Goal: Entertainment & Leisure: Consume media (video, audio)

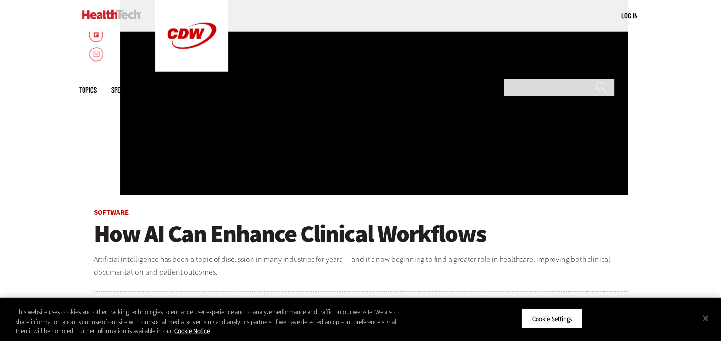
scroll to position [256, 0]
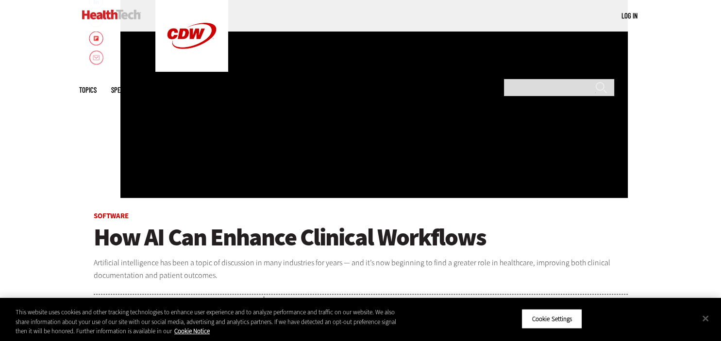
click at [337, 118] on div "Video viewer" at bounding box center [373, 52] width 507 height 291
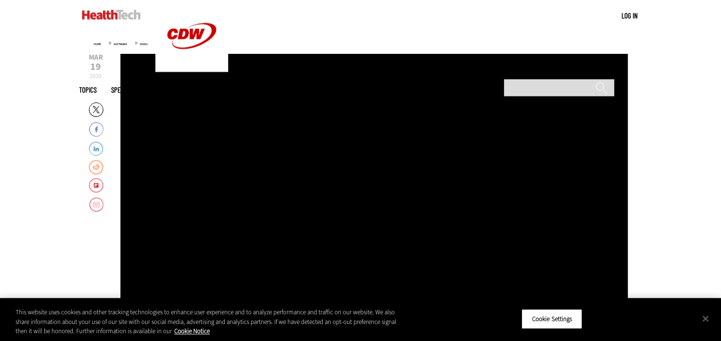
scroll to position [102, 0]
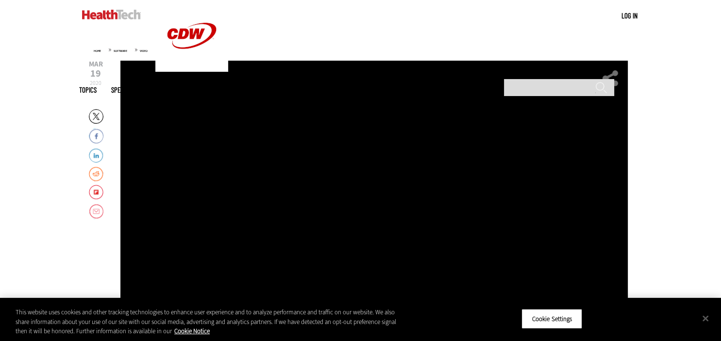
click at [343, 162] on div "Video viewer" at bounding box center [373, 206] width 507 height 291
click at [342, 162] on div "Video viewer" at bounding box center [373, 206] width 507 height 291
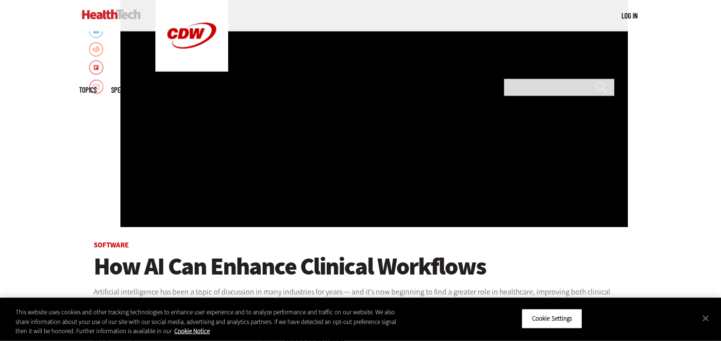
scroll to position [153, 0]
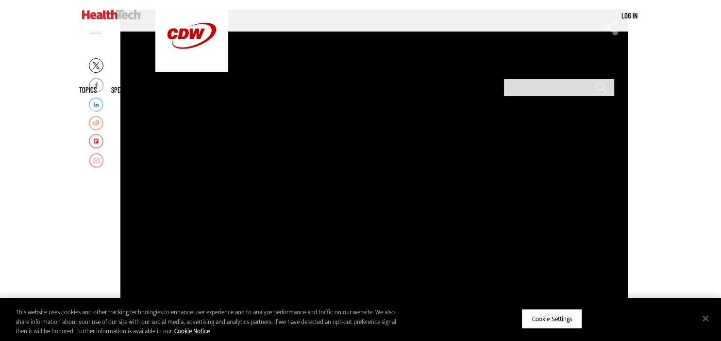
click at [323, 162] on div "Video viewer" at bounding box center [373, 155] width 507 height 291
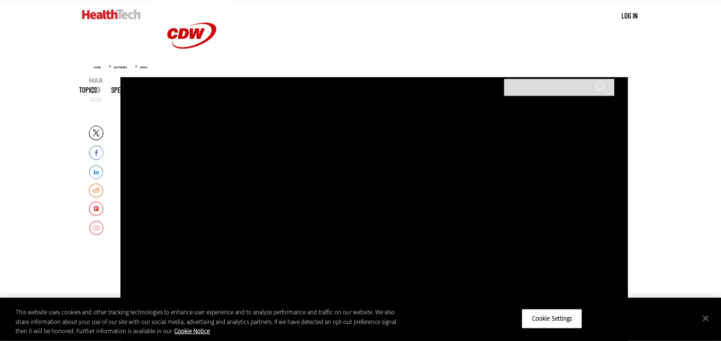
scroll to position [102, 0]
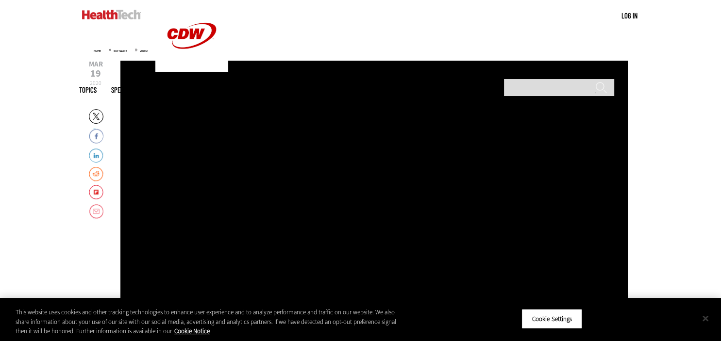
click at [702, 320] on button "Close" at bounding box center [705, 318] width 21 height 21
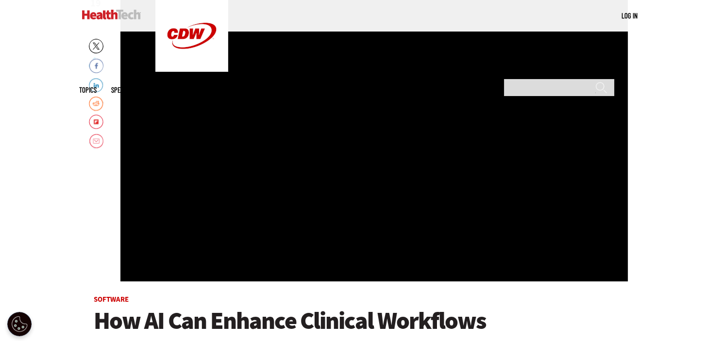
scroll to position [153, 0]
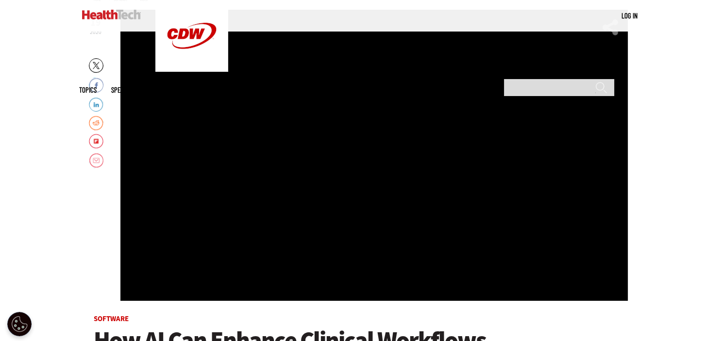
click at [271, 190] on div "Video viewer" at bounding box center [373, 155] width 507 height 291
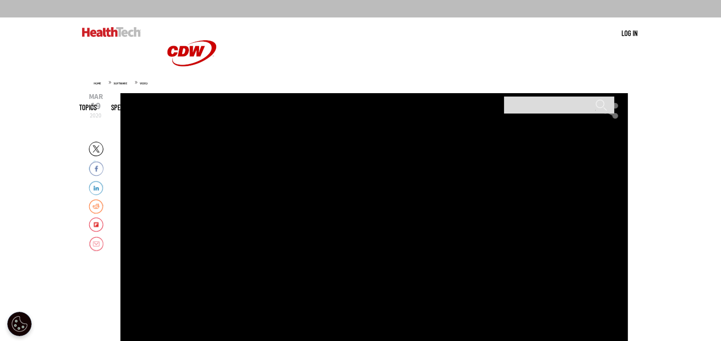
scroll to position [51, 0]
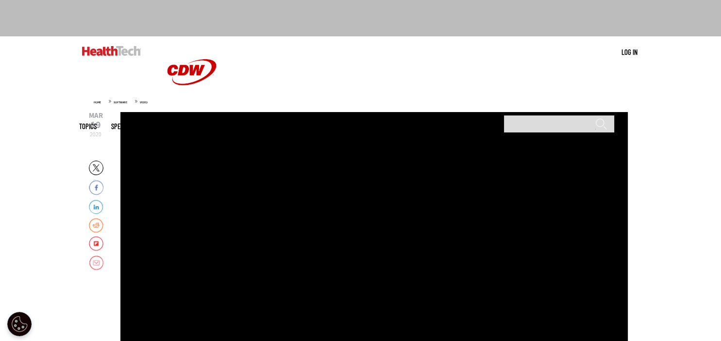
drag, startPoint x: 53, startPoint y: 218, endPoint x: 59, endPoint y: 218, distance: 5.8
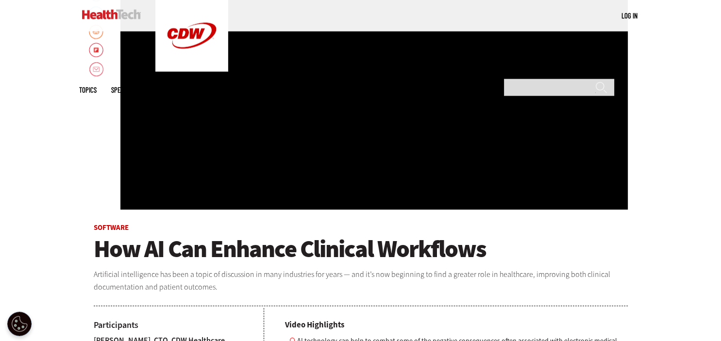
scroll to position [256, 0]
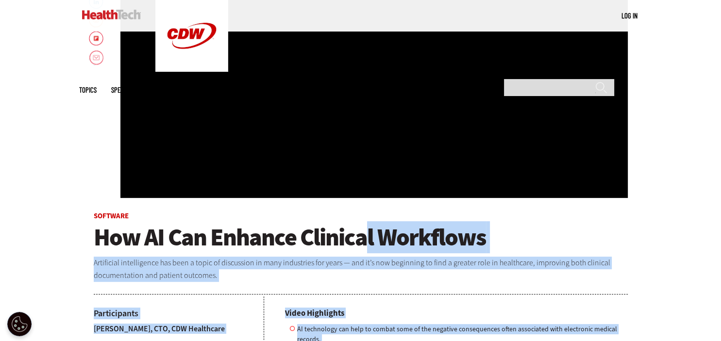
drag, startPoint x: 90, startPoint y: 240, endPoint x: 363, endPoint y: 238, distance: 272.9
click at [365, 238] on main "Home » Software » Video Mar 19 2020 Twitter Facebook LinkedIn Reddit Flipboard …" at bounding box center [360, 283] width 563 height 826
click at [499, 240] on h1 "How AI Can Enhance Clinical Workflows" at bounding box center [361, 237] width 534 height 24
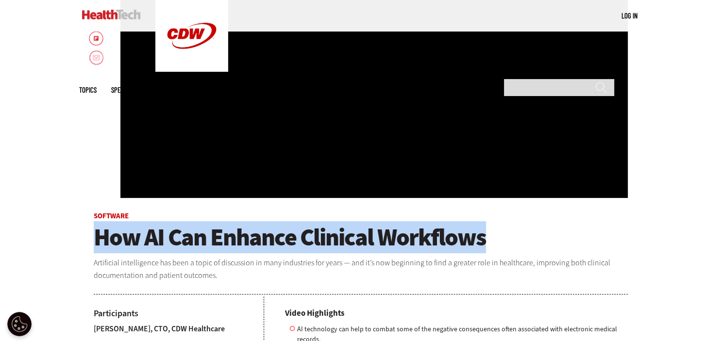
drag, startPoint x: 499, startPoint y: 237, endPoint x: 95, endPoint y: 248, distance: 404.1
click at [95, 248] on h1 "How AI Can Enhance Clinical Workflows" at bounding box center [361, 237] width 534 height 24
copy span "How AI Can Enhance Clinical Workflows"
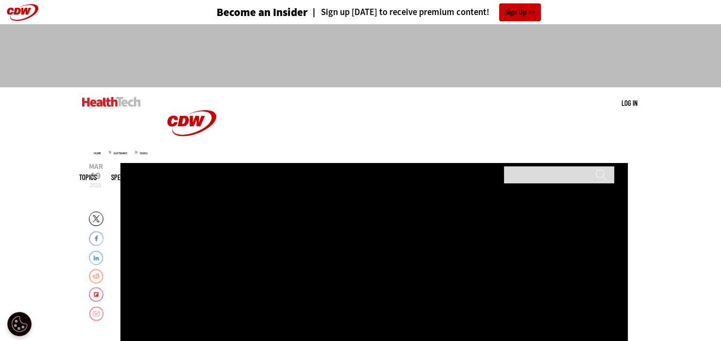
click at [255, 174] on link "Video" at bounding box center [248, 177] width 15 height 7
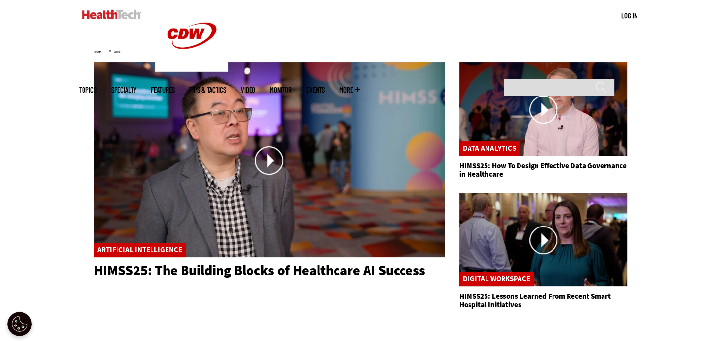
scroll to position [102, 0]
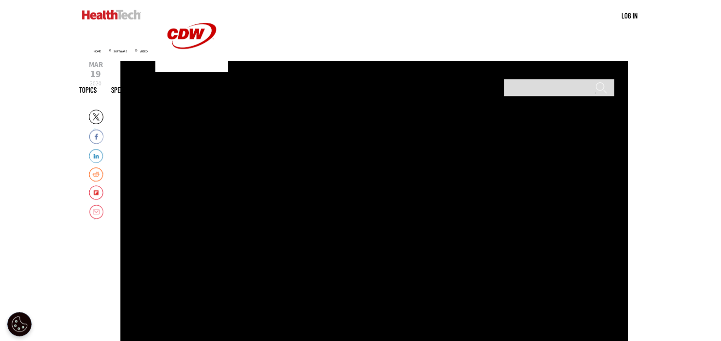
scroll to position [153, 0]
